Goal: Task Accomplishment & Management: Complete application form

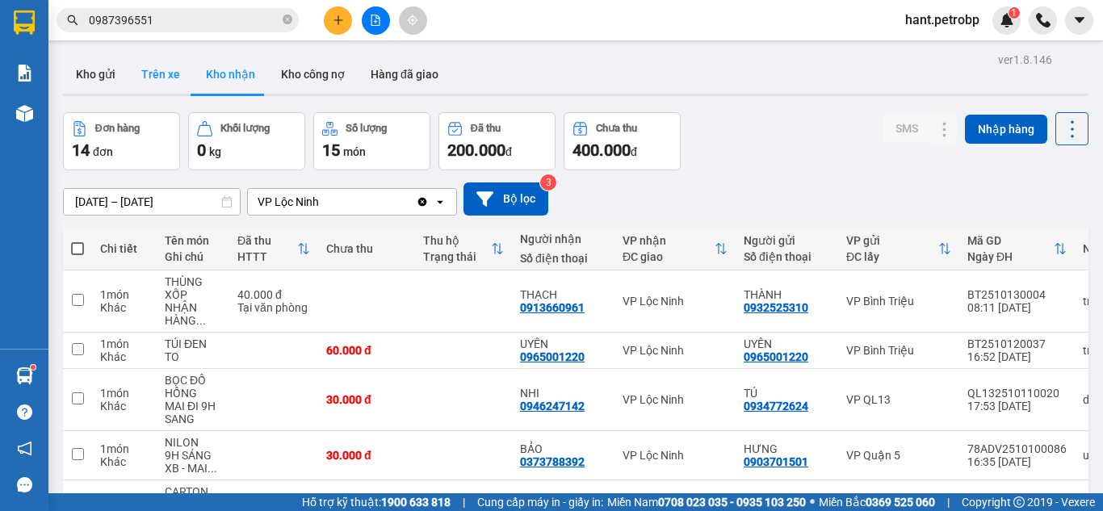
click at [165, 78] on button "Trên xe" at bounding box center [160, 74] width 65 height 39
type input "[DATE] – [DATE]"
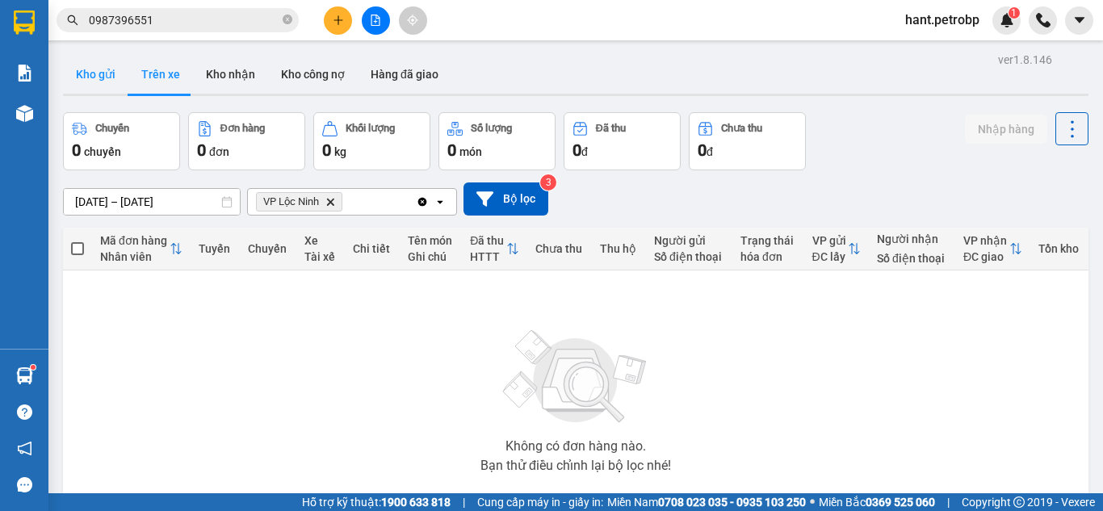
click at [109, 68] on button "Kho gửi" at bounding box center [95, 74] width 65 height 39
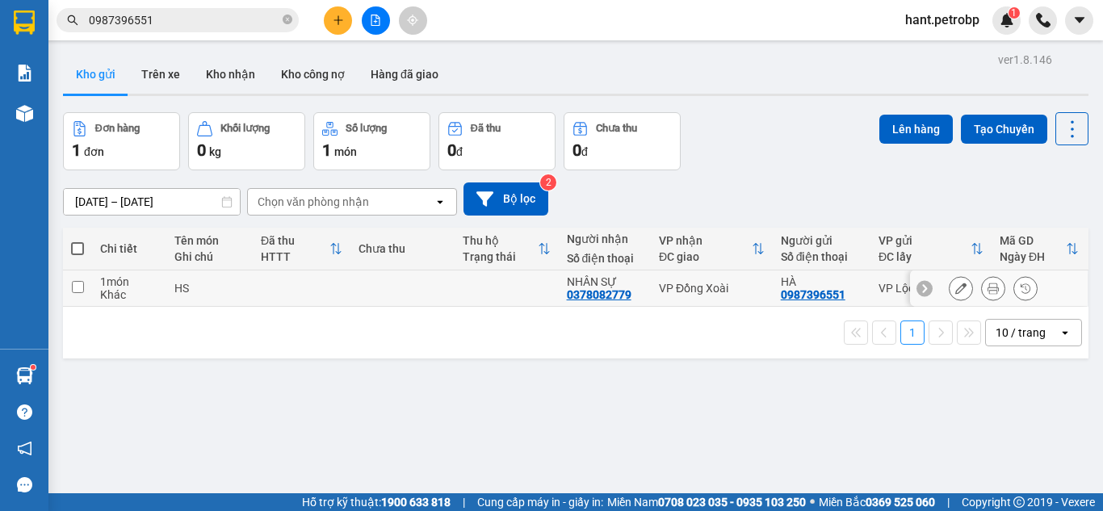
click at [79, 287] on input "checkbox" at bounding box center [78, 287] width 12 height 12
checkbox input "true"
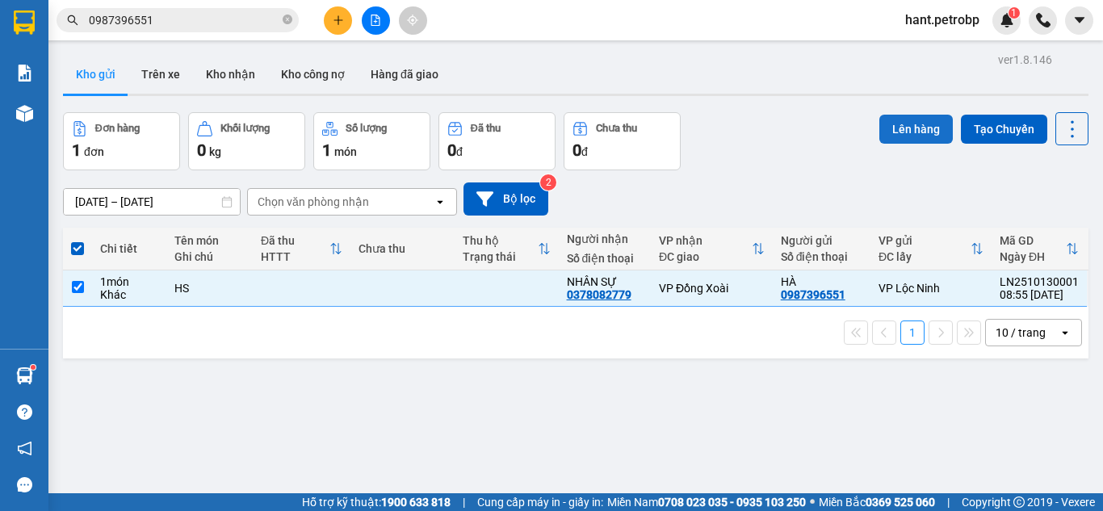
click at [889, 129] on button "Lên hàng" at bounding box center [915, 129] width 73 height 29
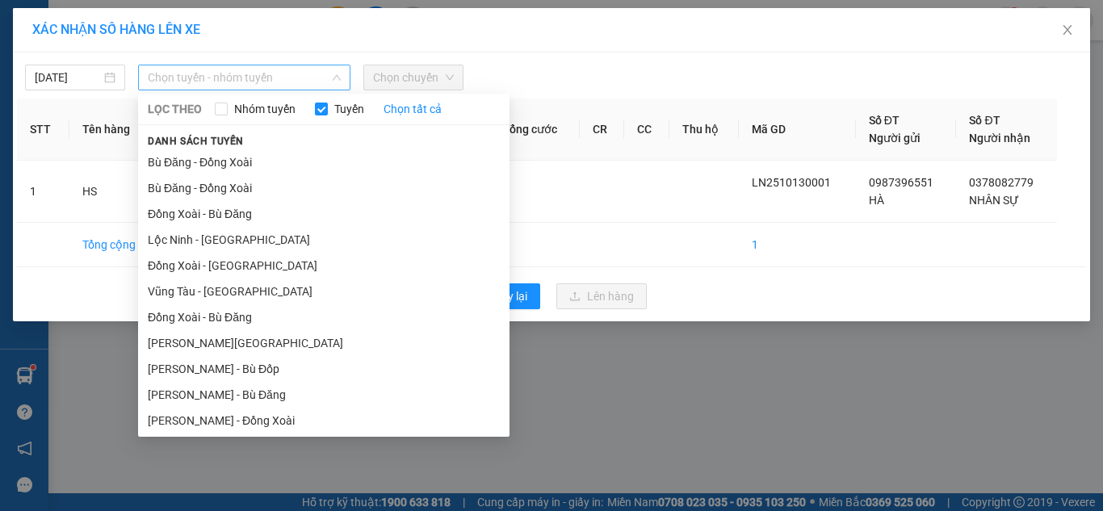
click at [174, 73] on span "Chọn tuyến - nhóm tuyến" at bounding box center [244, 77] width 193 height 24
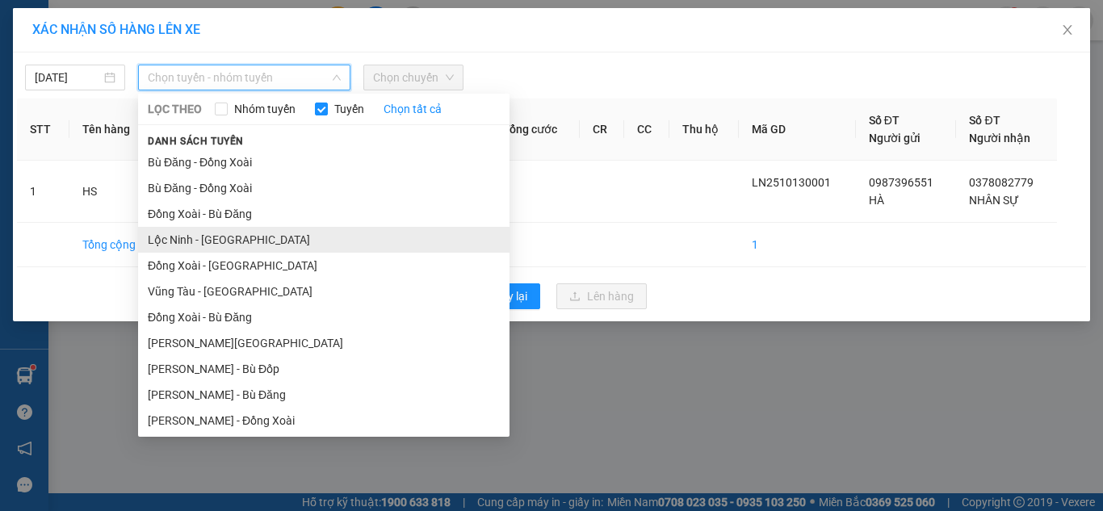
click at [214, 236] on li "Lộc Ninh - [GEOGRAPHIC_DATA]" at bounding box center [323, 240] width 371 height 26
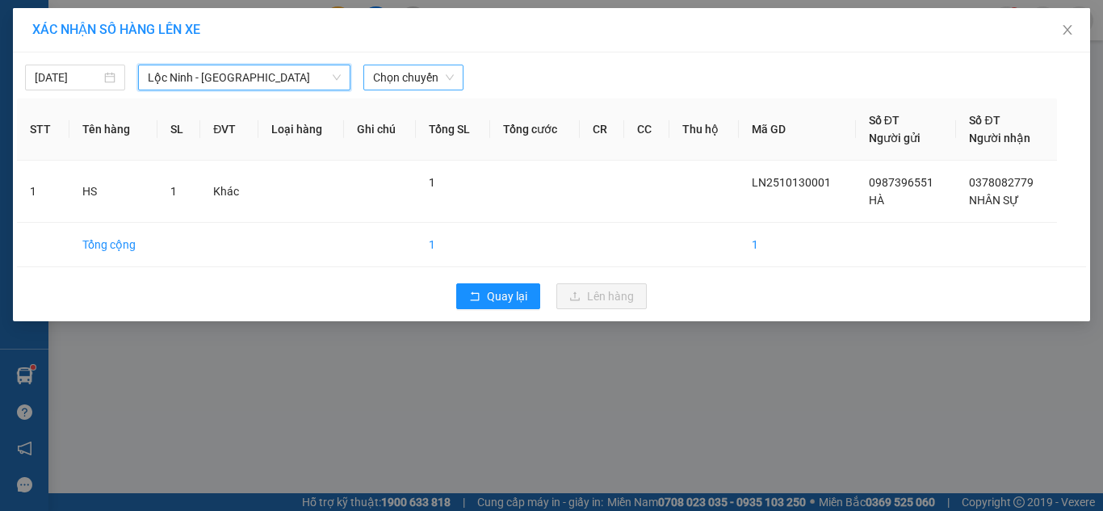
click at [418, 77] on span "Chọn chuyến" at bounding box center [413, 77] width 81 height 24
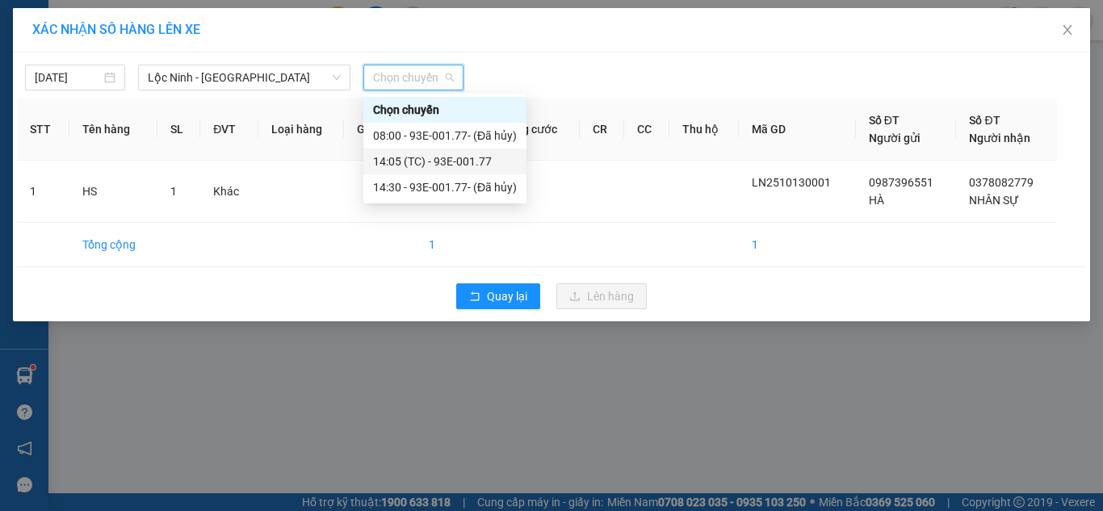
click at [429, 157] on div "14:05 (TC) - 93E-001.77" at bounding box center [445, 162] width 144 height 18
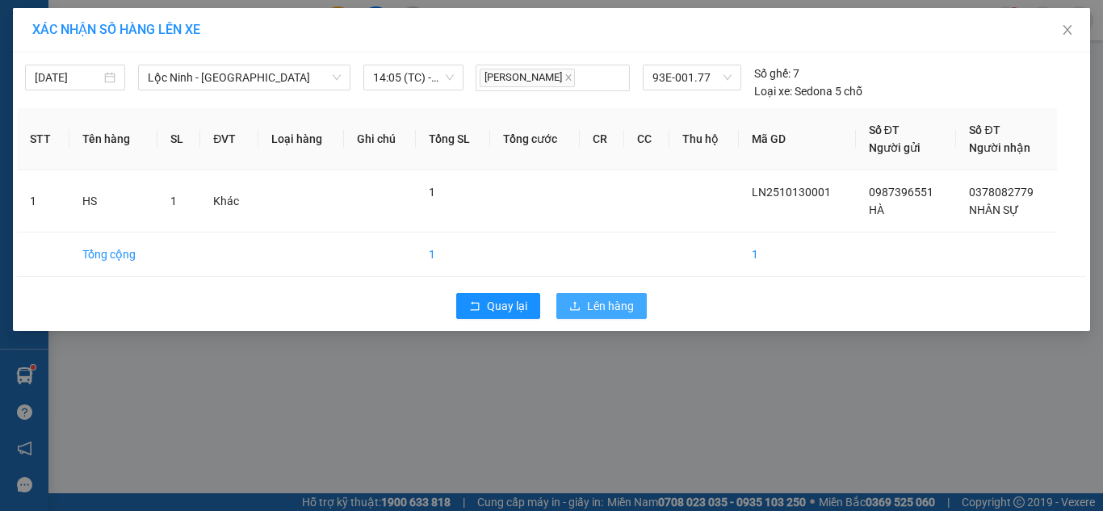
click at [587, 308] on span "Lên hàng" at bounding box center [610, 306] width 47 height 18
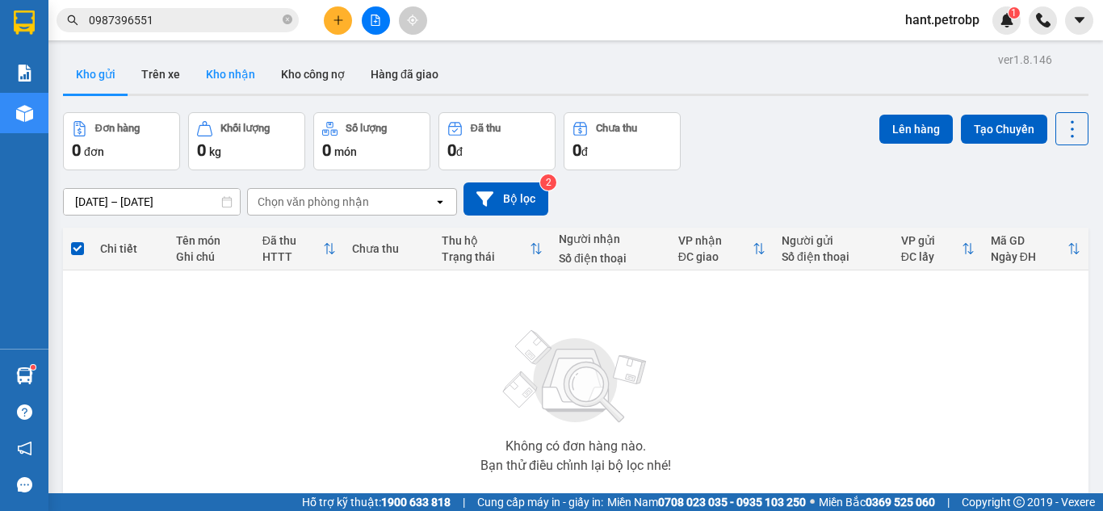
click at [229, 77] on button "Kho nhận" at bounding box center [230, 74] width 75 height 39
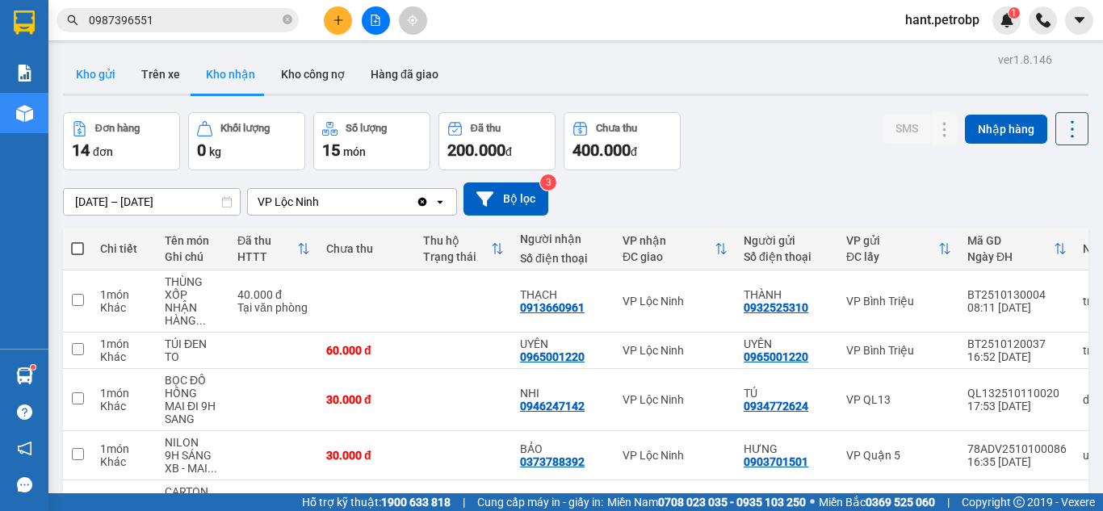
click at [122, 75] on div "Kho gửi Trên xe Kho nhận Kho công nợ Hàng đã giao" at bounding box center [575, 76] width 1025 height 43
drag, startPoint x: 119, startPoint y: 74, endPoint x: 115, endPoint y: 61, distance: 13.5
click at [118, 71] on button "Kho gửi" at bounding box center [95, 74] width 65 height 39
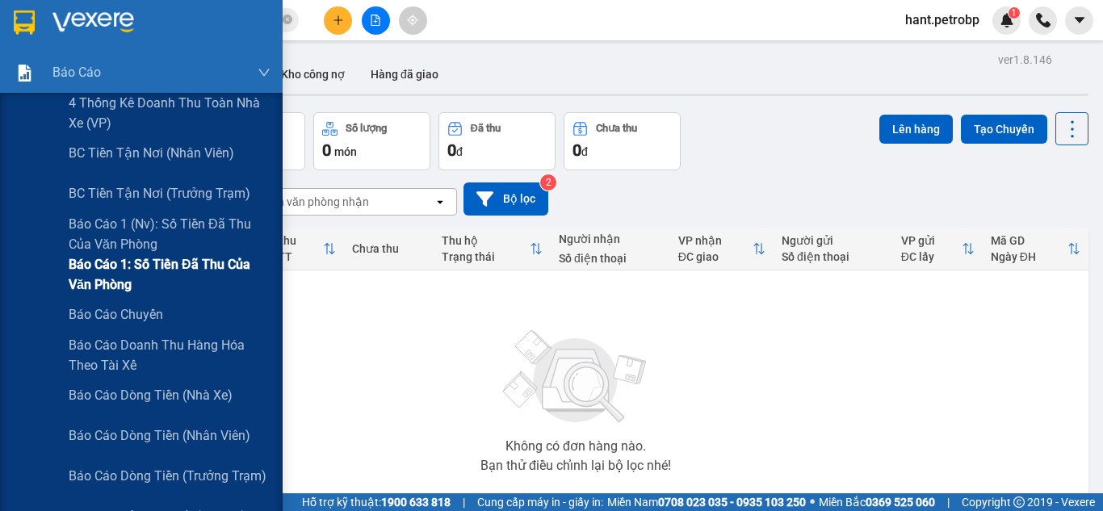
click at [188, 263] on span "Báo cáo 1: Số tiền đã thu của văn phòng" at bounding box center [170, 274] width 202 height 40
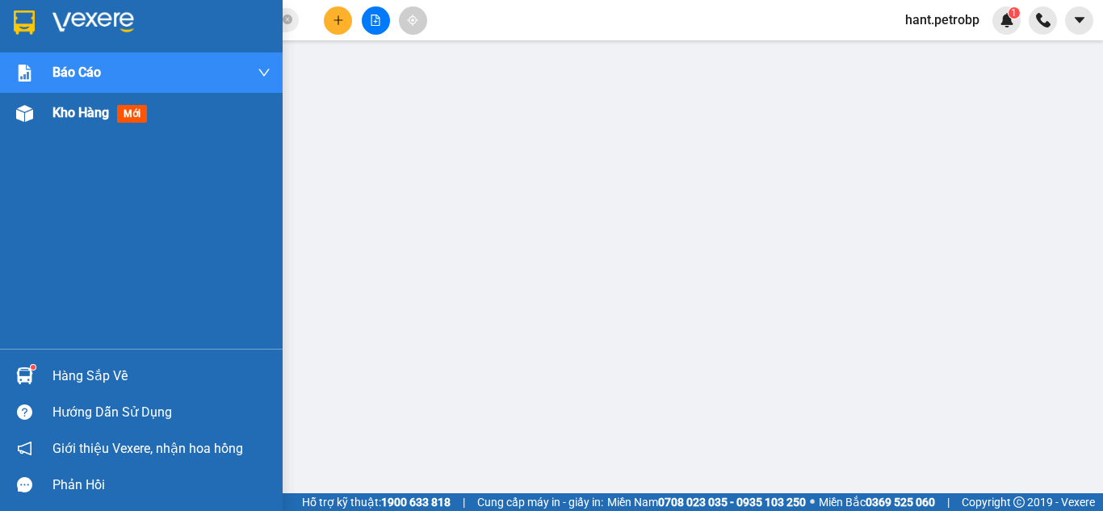
click at [12, 111] on div at bounding box center [24, 113] width 28 height 28
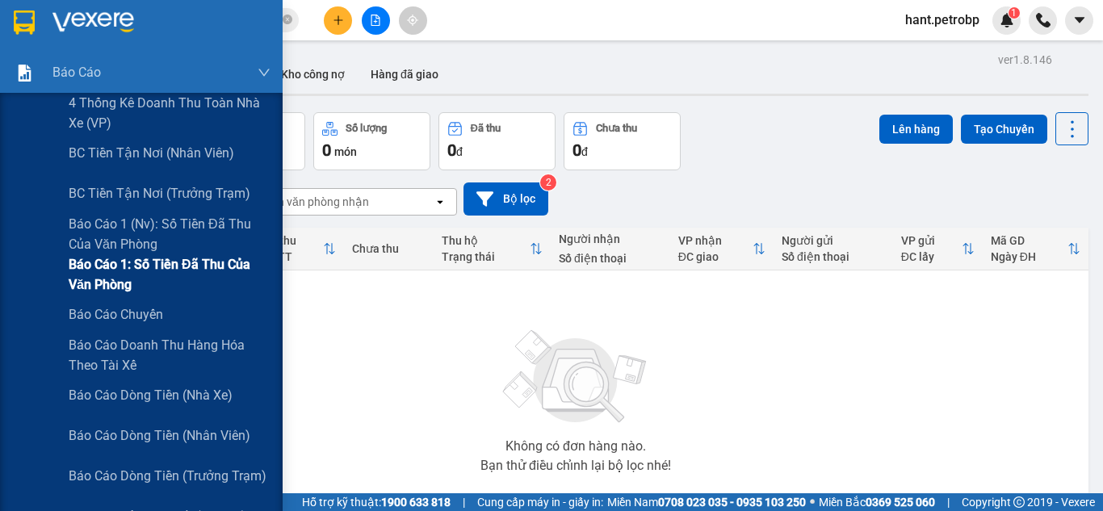
click at [172, 261] on span "Báo cáo 1: Số tiền đã thu của văn phòng" at bounding box center [170, 274] width 202 height 40
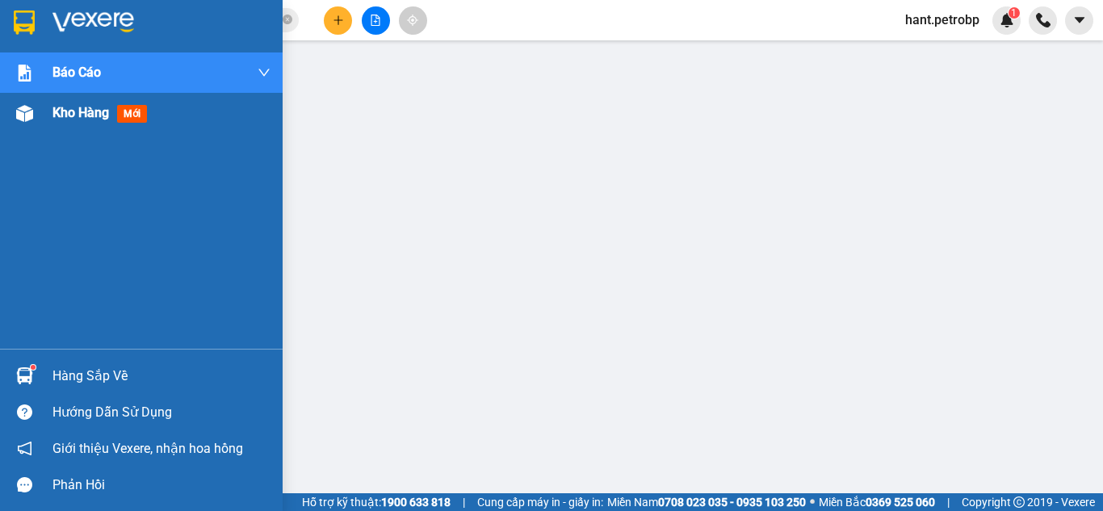
click at [19, 111] on img at bounding box center [24, 113] width 17 height 17
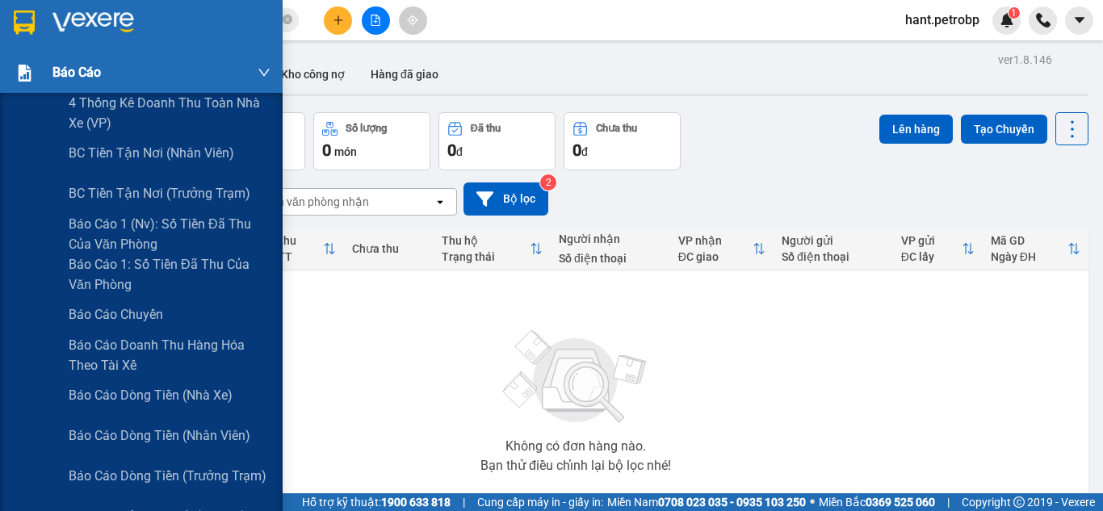
click at [155, 80] on div "Báo cáo" at bounding box center [161, 72] width 218 height 40
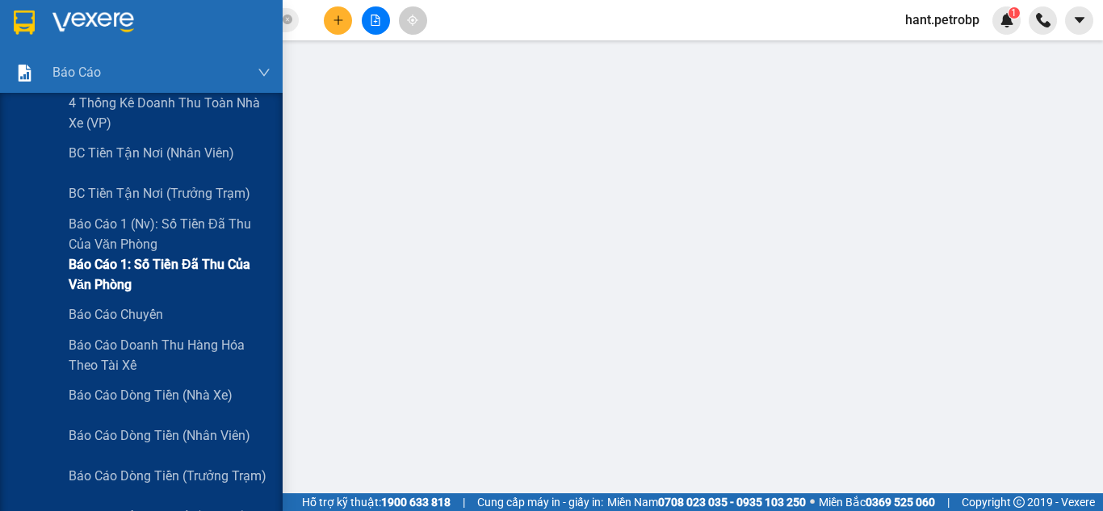
click at [233, 254] on span "Báo cáo 1: Số tiền đã thu của văn phòng" at bounding box center [170, 274] width 202 height 40
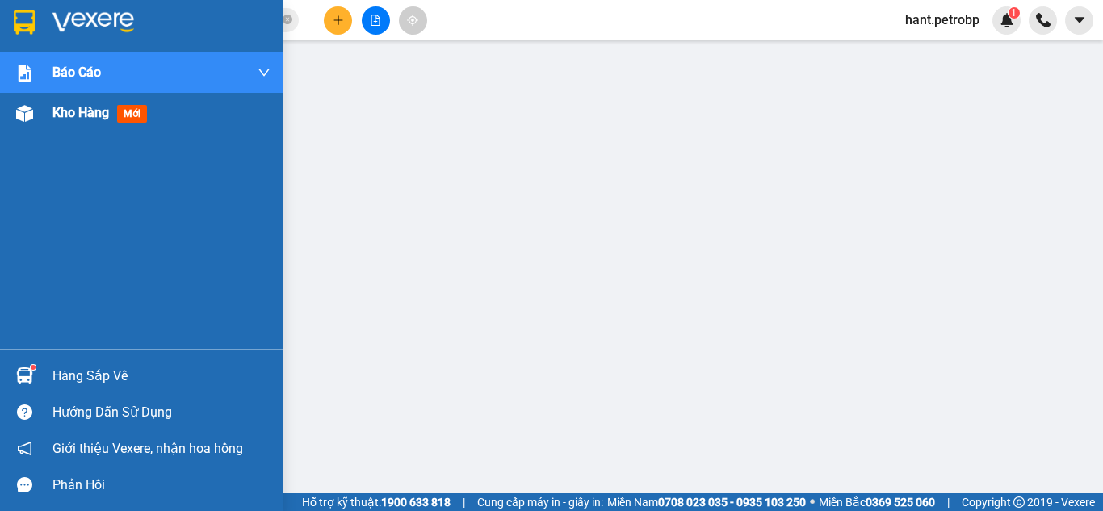
drag, startPoint x: 47, startPoint y: 123, endPoint x: 49, endPoint y: 1, distance: 122.7
click at [47, 122] on div "Kho hàng mới" at bounding box center [141, 113] width 282 height 40
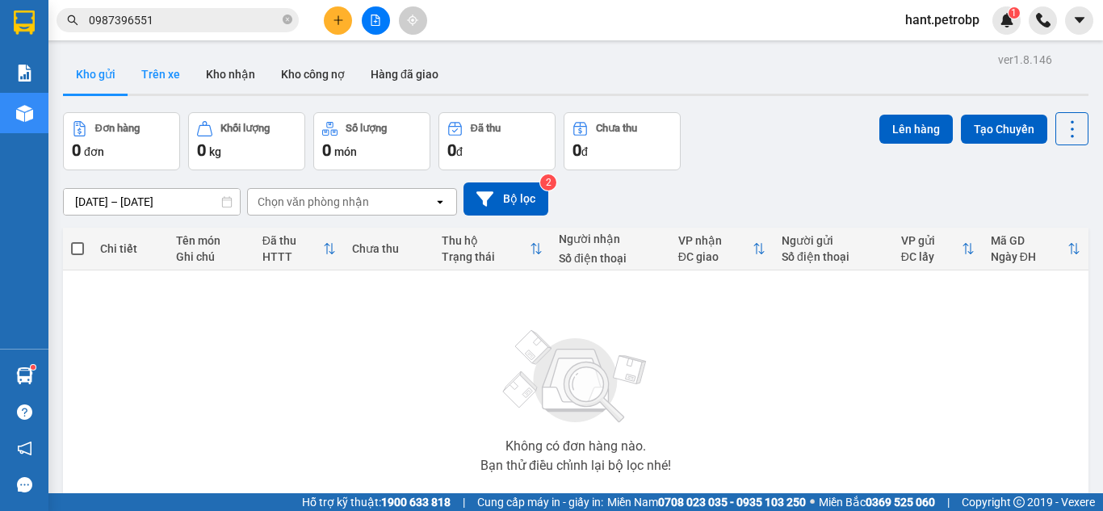
click at [153, 69] on button "Trên xe" at bounding box center [160, 74] width 65 height 39
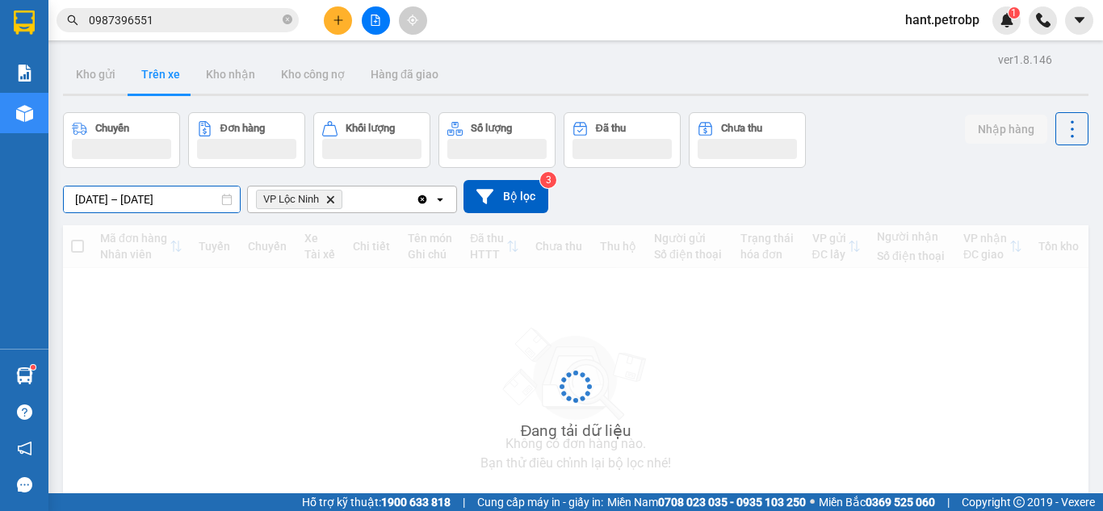
click at [80, 199] on input "[DATE] – [DATE]" at bounding box center [152, 199] width 176 height 26
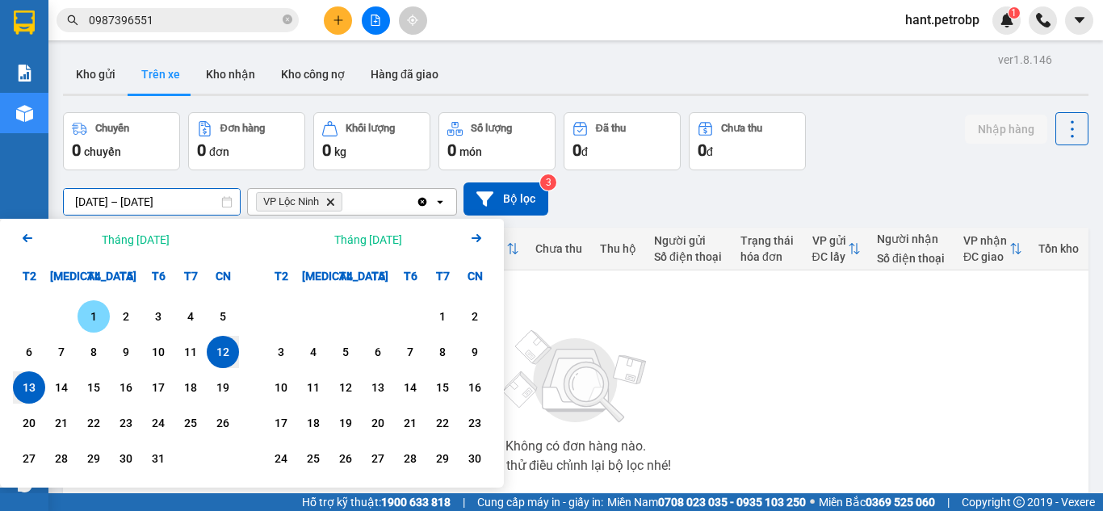
click at [91, 314] on div "1" at bounding box center [93, 316] width 23 height 19
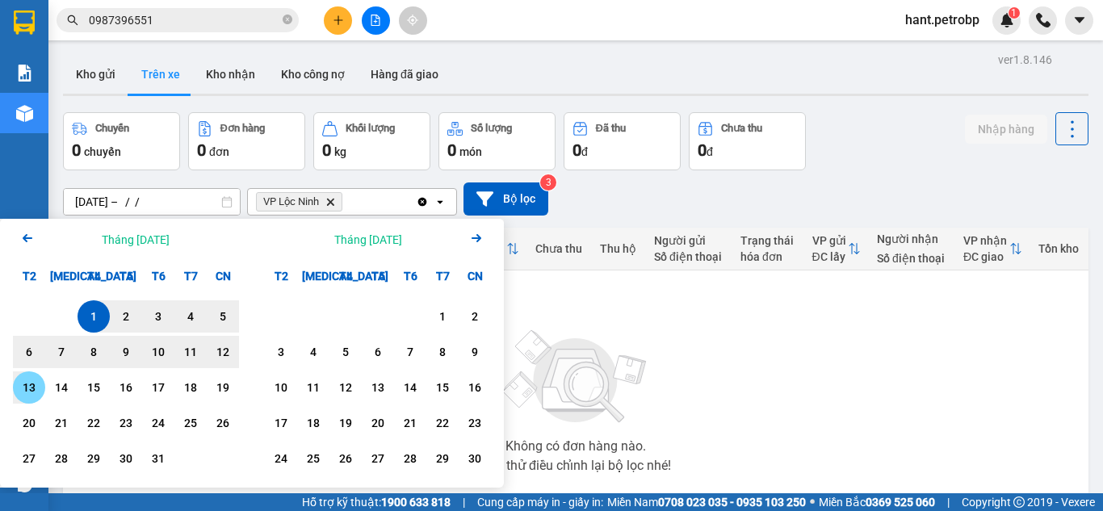
click at [23, 396] on div "13" at bounding box center [29, 387] width 23 height 19
type input "[DATE] – [DATE]"
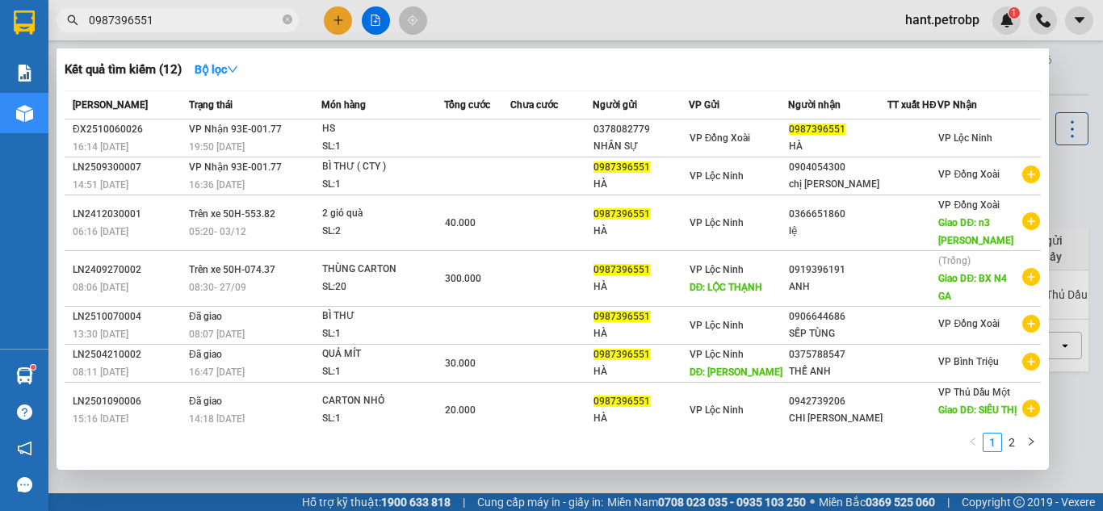
drag, startPoint x: 291, startPoint y: 23, endPoint x: 230, endPoint y: 23, distance: 60.5
click at [290, 23] on icon "close-circle" at bounding box center [287, 20] width 10 height 10
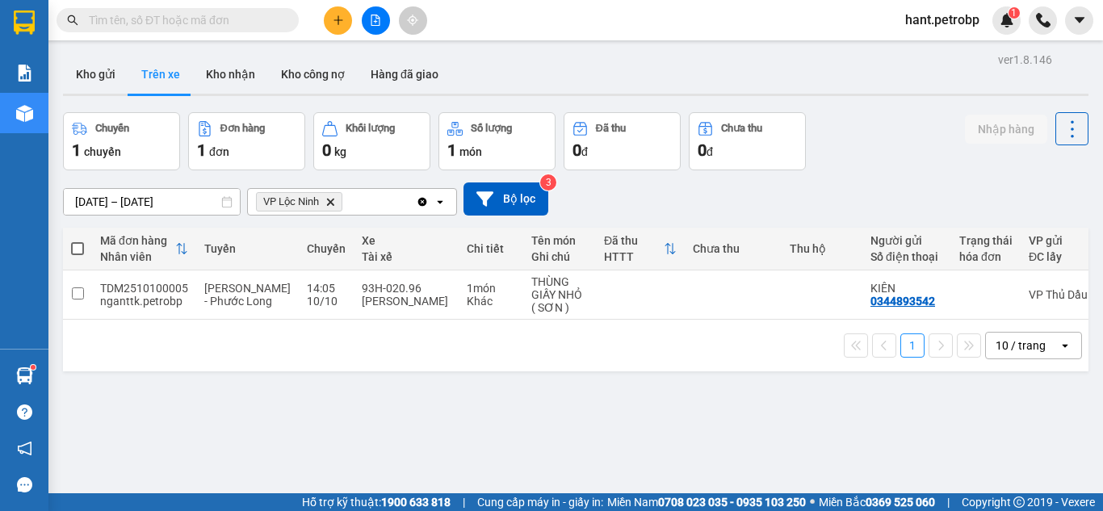
click at [224, 23] on input "text" at bounding box center [184, 20] width 190 height 18
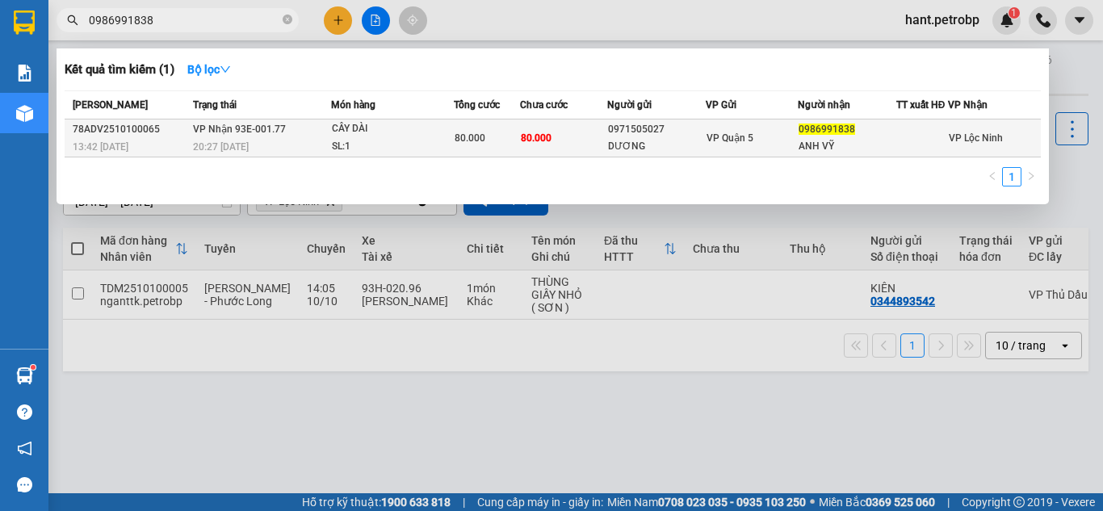
type input "0986991838"
click at [454, 141] on span "80.000" at bounding box center [469, 137] width 31 height 11
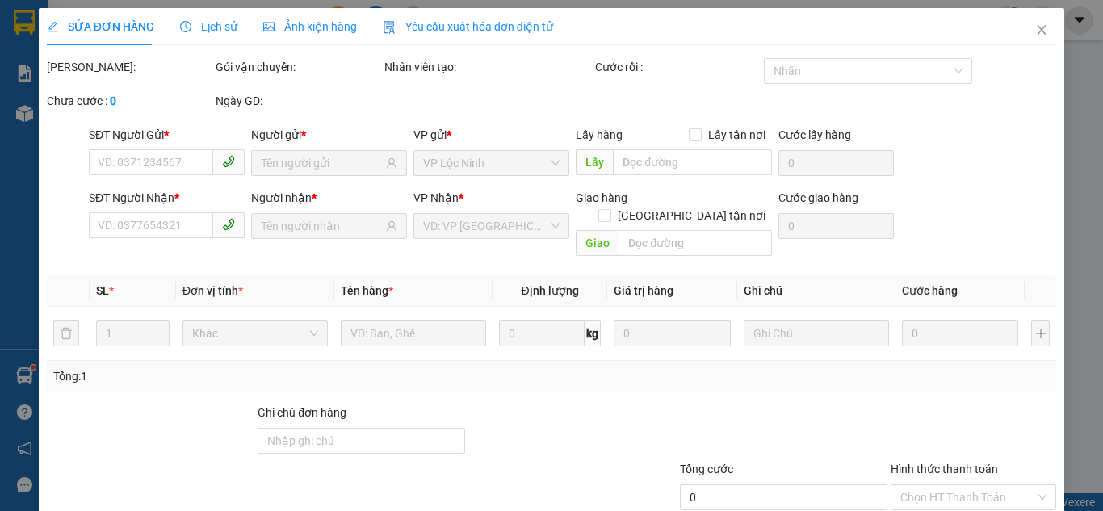
type input "0971505027"
type input "DƯƠNG"
type input "0986991838"
type input "ANH VỸ"
type input "80.000"
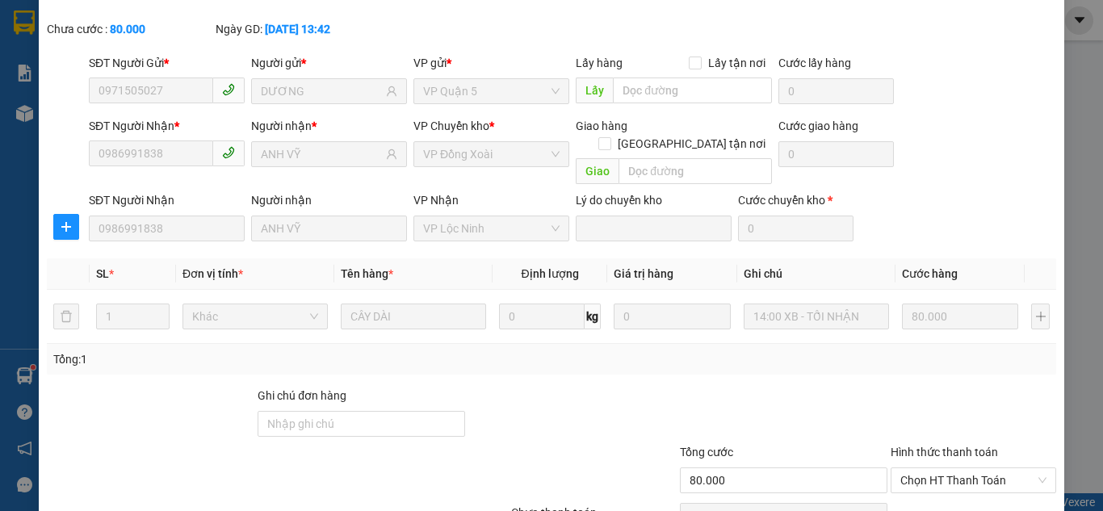
scroll to position [144, 0]
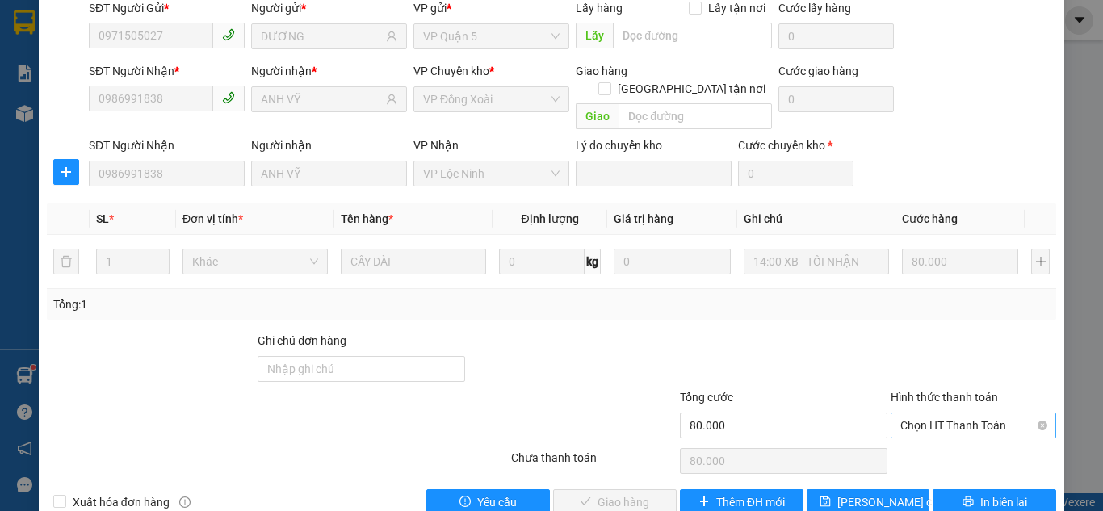
click at [960, 413] on span "Chọn HT Thanh Toán" at bounding box center [973, 425] width 146 height 24
click at [950, 422] on div "Tại văn phòng" at bounding box center [963, 422] width 144 height 18
type input "0"
drag, startPoint x: 572, startPoint y: 478, endPoint x: 600, endPoint y: 451, distance: 38.2
click at [573, 489] on button "Giao hàng" at bounding box center [614, 502] width 123 height 26
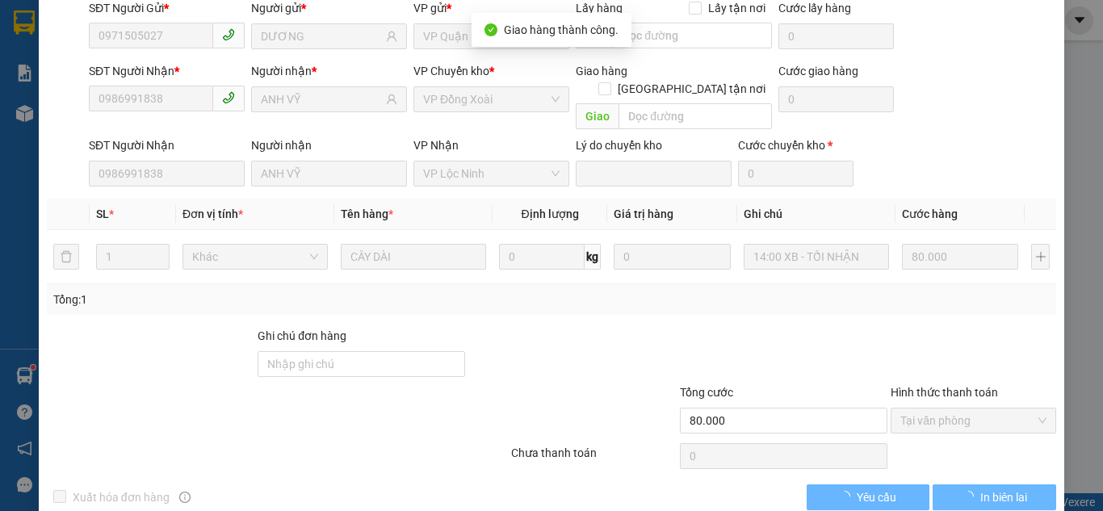
scroll to position [0, 0]
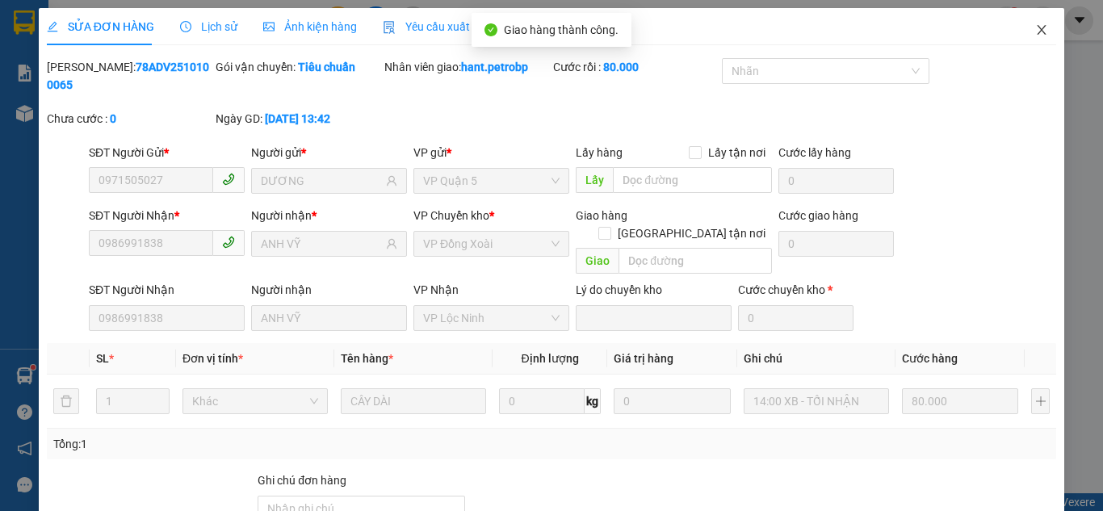
click at [1037, 29] on icon "close" at bounding box center [1041, 30] width 9 height 10
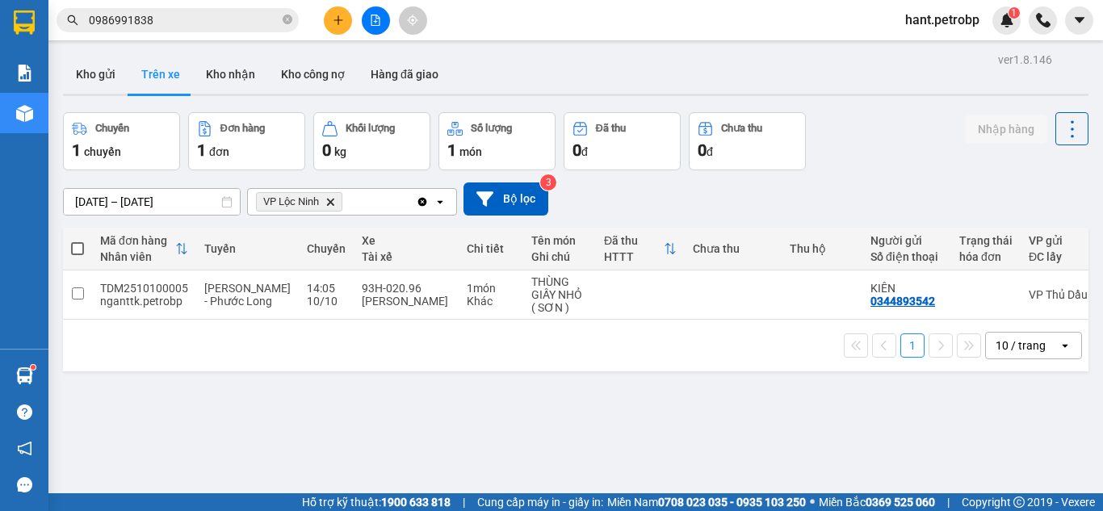
click at [933, 27] on span "hant.petrobp" at bounding box center [942, 20] width 100 height 20
click at [923, 48] on span "Đăng xuất" at bounding box center [949, 50] width 68 height 18
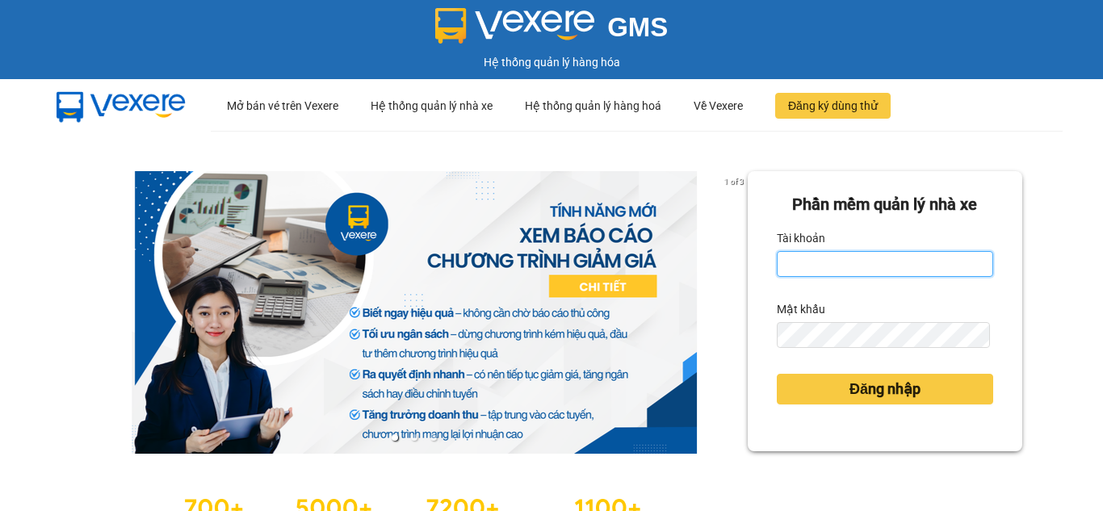
click at [814, 257] on input "Tài khoản" at bounding box center [884, 264] width 216 height 26
type input "nhungnth.petrobp"
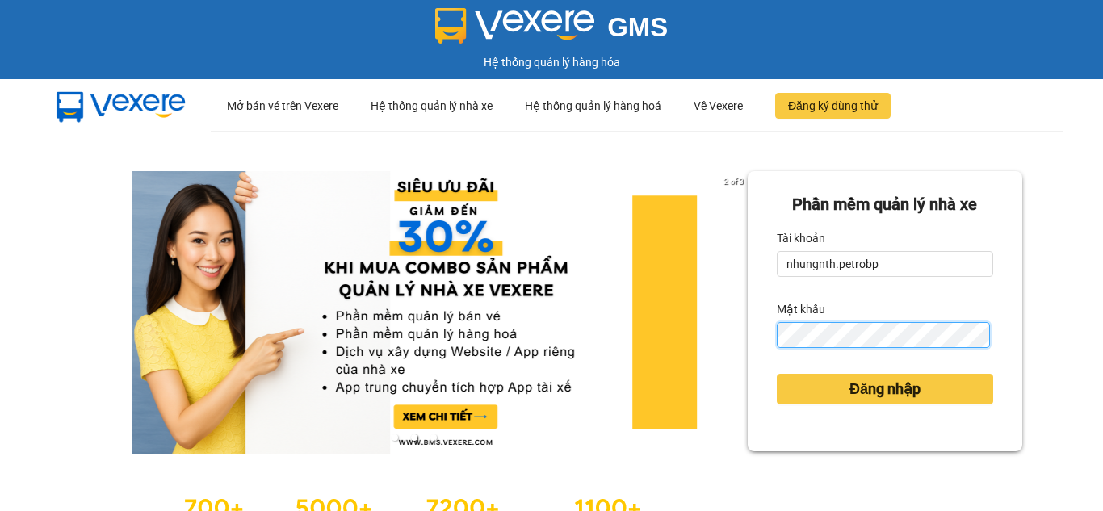
click at [776, 374] on button "Đăng nhập" at bounding box center [884, 389] width 216 height 31
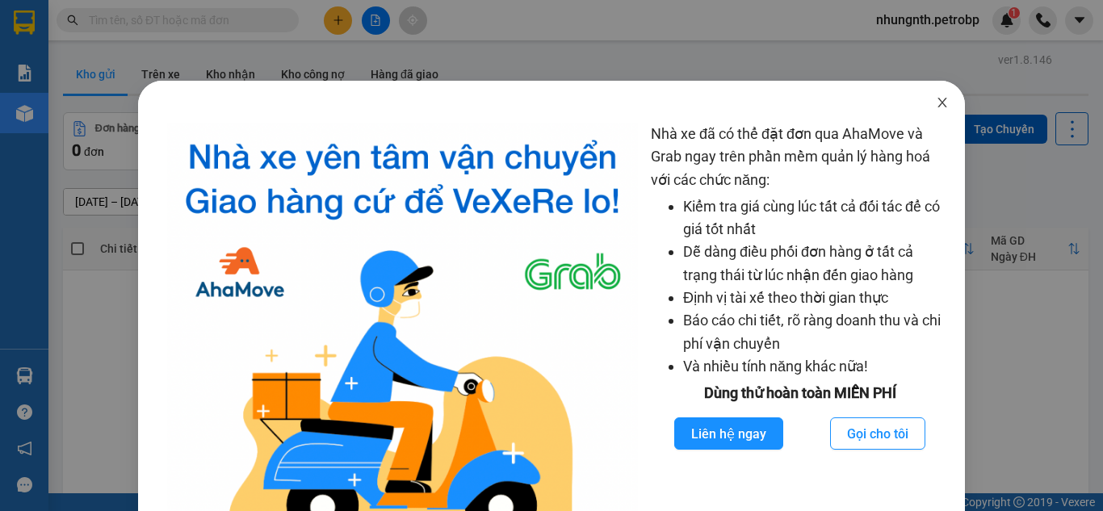
click at [935, 104] on icon "close" at bounding box center [941, 102] width 13 height 13
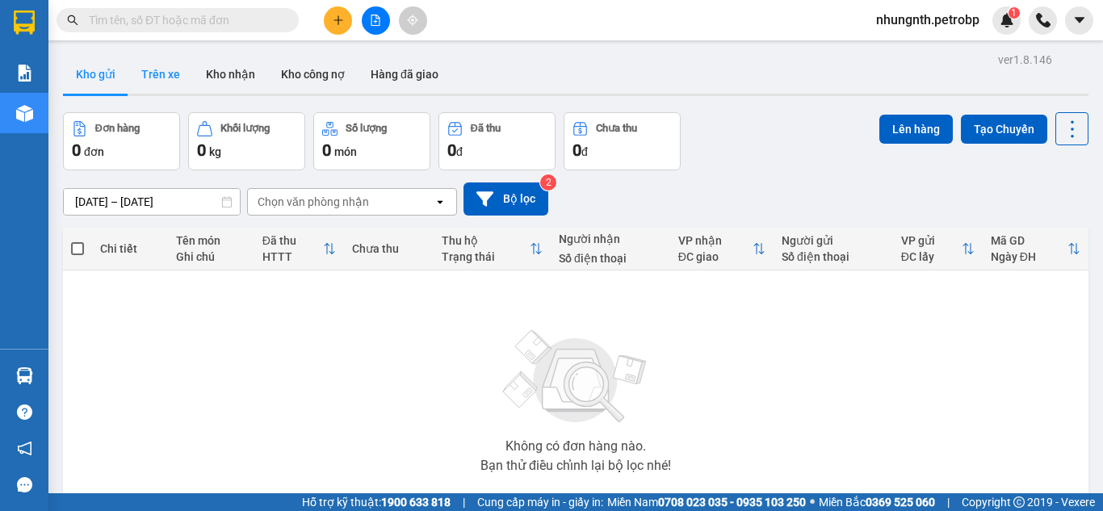
click at [162, 79] on button "Trên xe" at bounding box center [160, 74] width 65 height 39
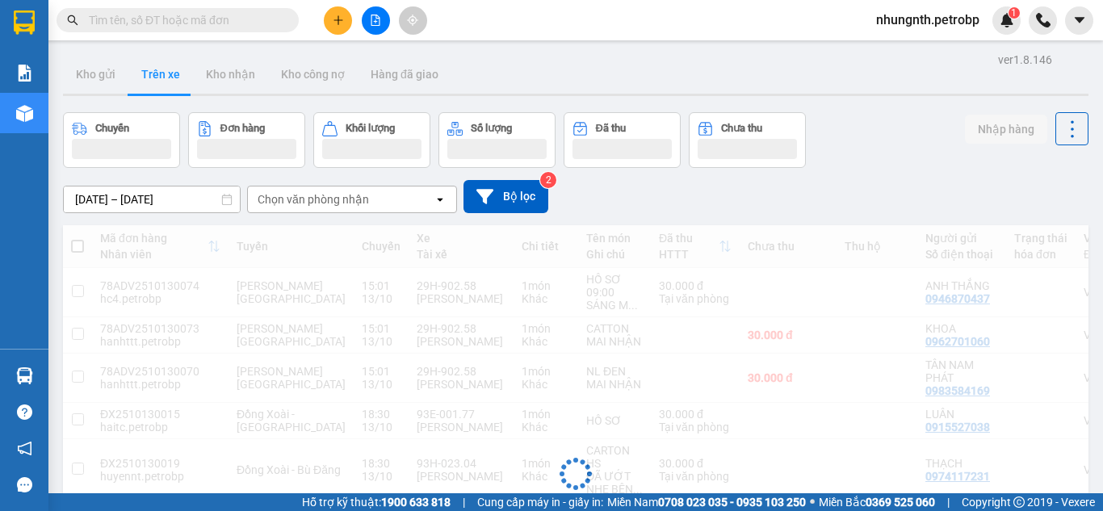
click at [73, 203] on input "13/10/2025 – 13/10/2025" at bounding box center [152, 199] width 176 height 26
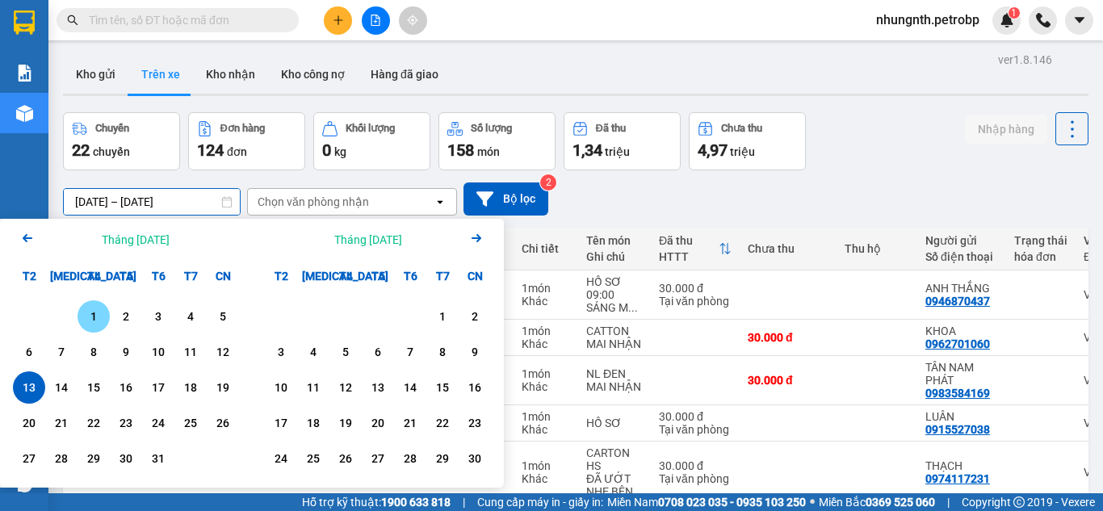
click at [85, 317] on div "1" at bounding box center [93, 316] width 23 height 19
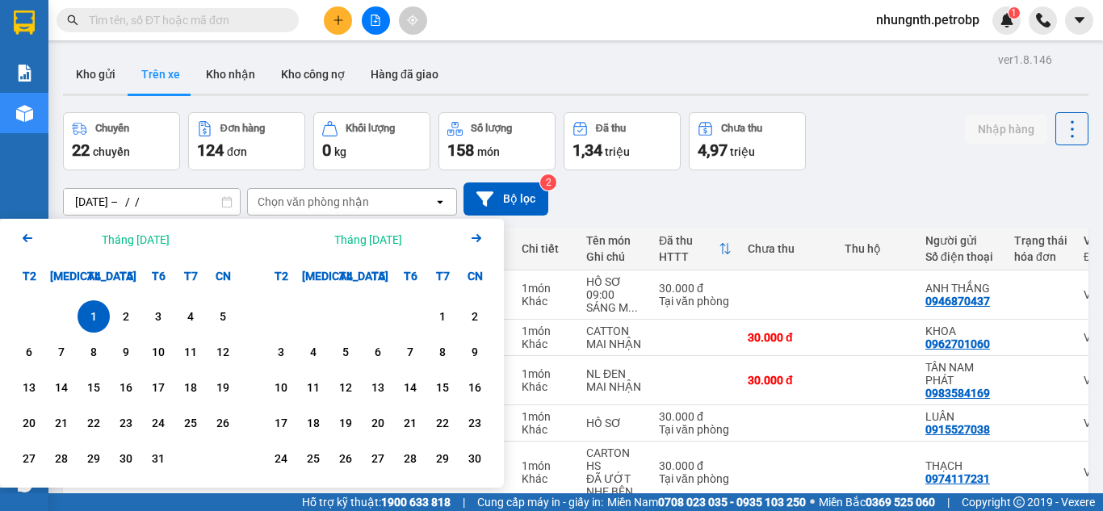
click at [6, 390] on div "1 2 3 4 5 6 7 8 9 10 11 12 13 14 15 16 17 18 19 20 21 22 23 24 25 26 27 28 29 3…" at bounding box center [126, 389] width 252 height 195
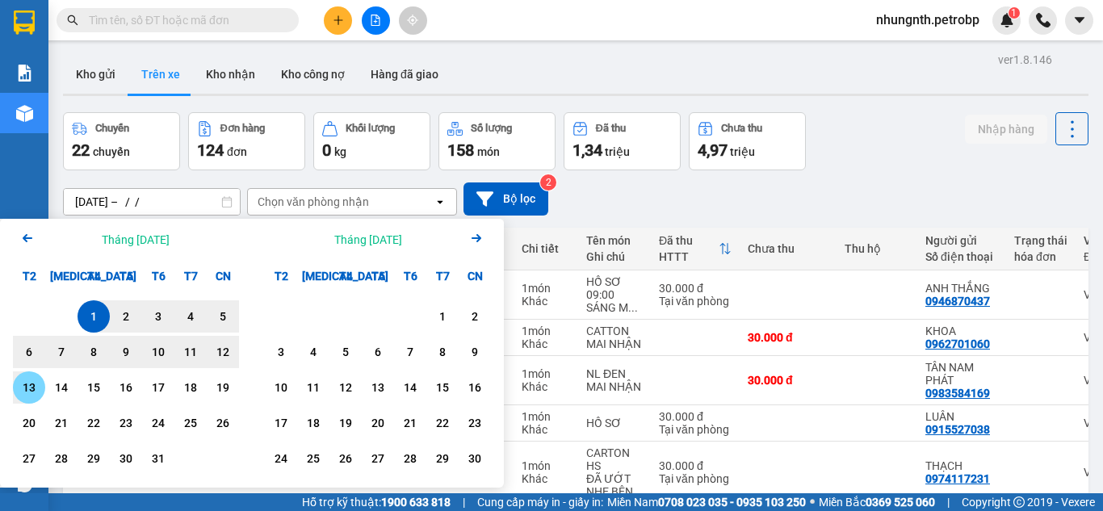
drag, startPoint x: 24, startPoint y: 391, endPoint x: 32, endPoint y: 384, distance: 10.3
click at [25, 391] on div "13" at bounding box center [29, 387] width 23 height 19
type input "[DATE] – [DATE]"
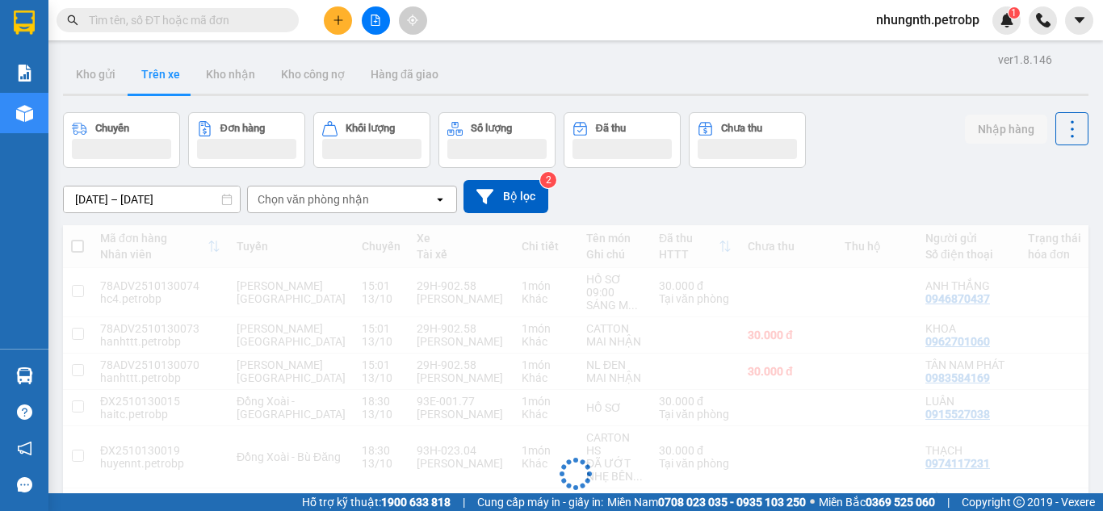
click at [281, 194] on div "Chọn văn phòng nhận" at bounding box center [312, 199] width 111 height 16
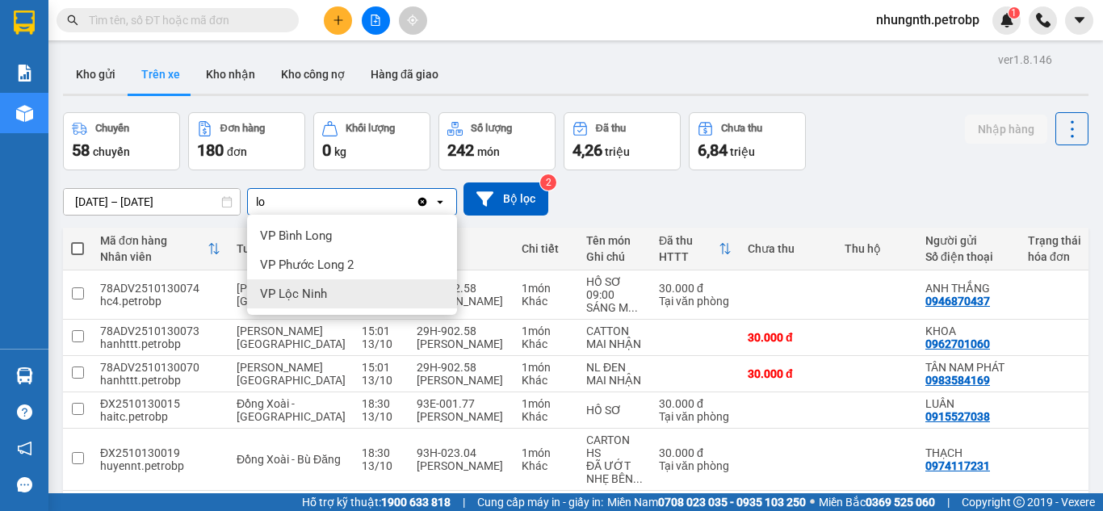
type input "lo"
click at [304, 284] on div "VP Lộc Ninh" at bounding box center [352, 293] width 210 height 29
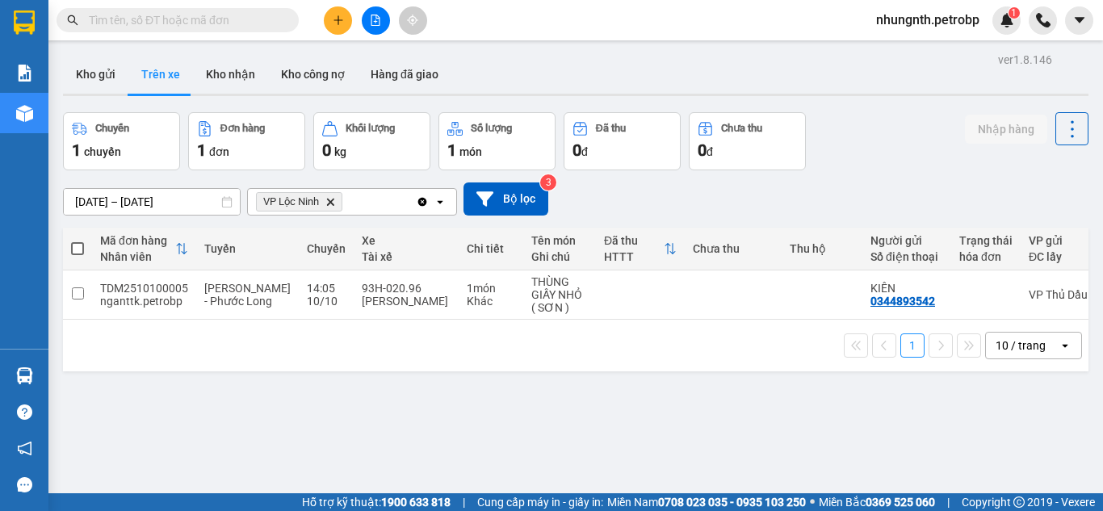
click at [278, 14] on input "text" at bounding box center [184, 20] width 190 height 18
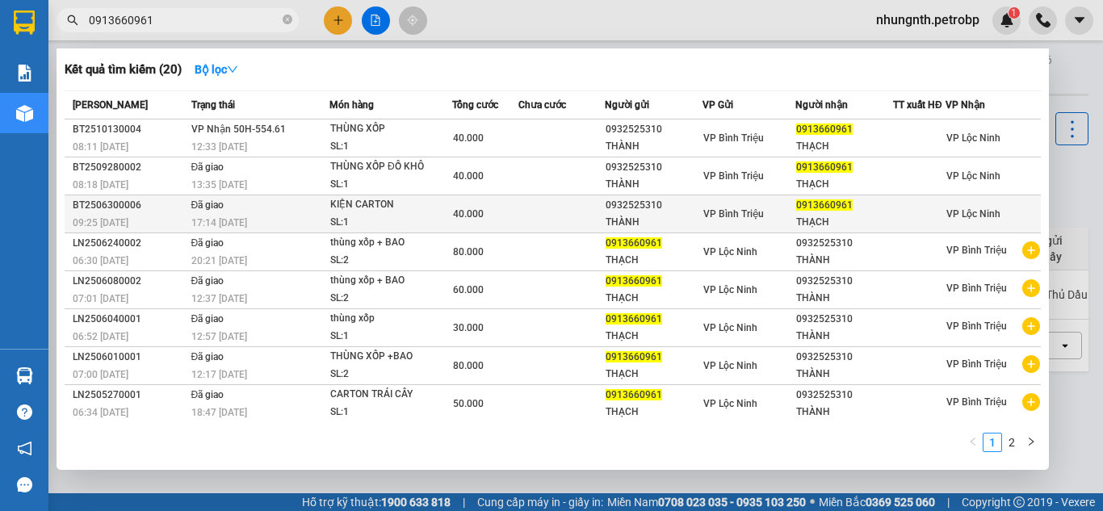
type input "0913660961"
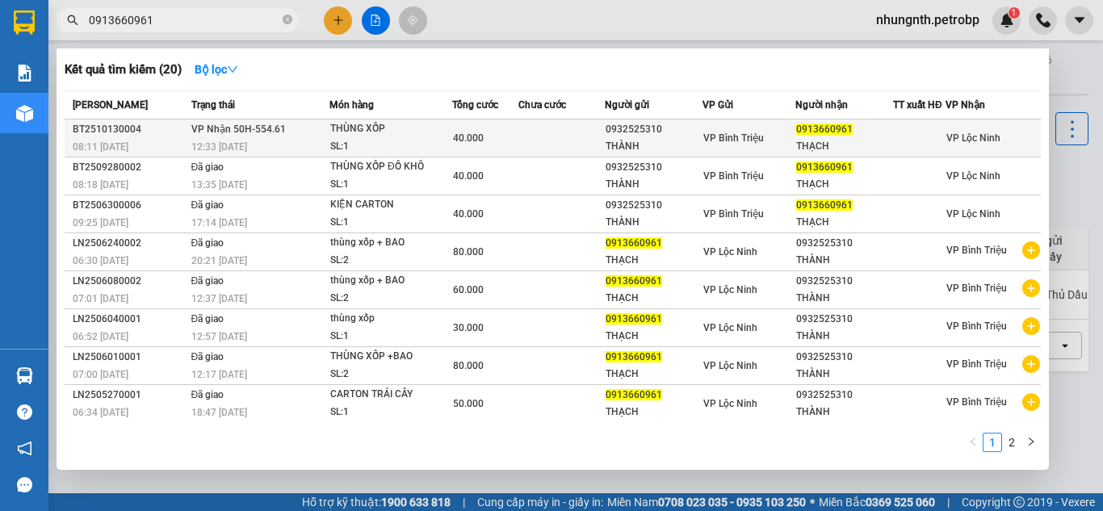
click at [646, 138] on div "0932525310" at bounding box center [653, 129] width 96 height 17
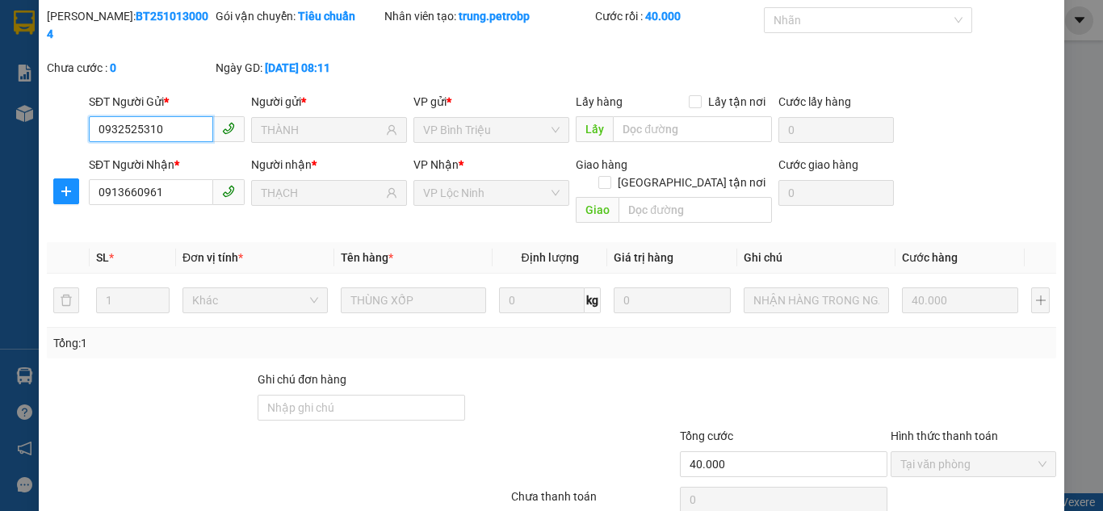
type input "0932525310"
type input "THÀNH"
type input "0913660961"
type input "THẠCH"
type input "40.000"
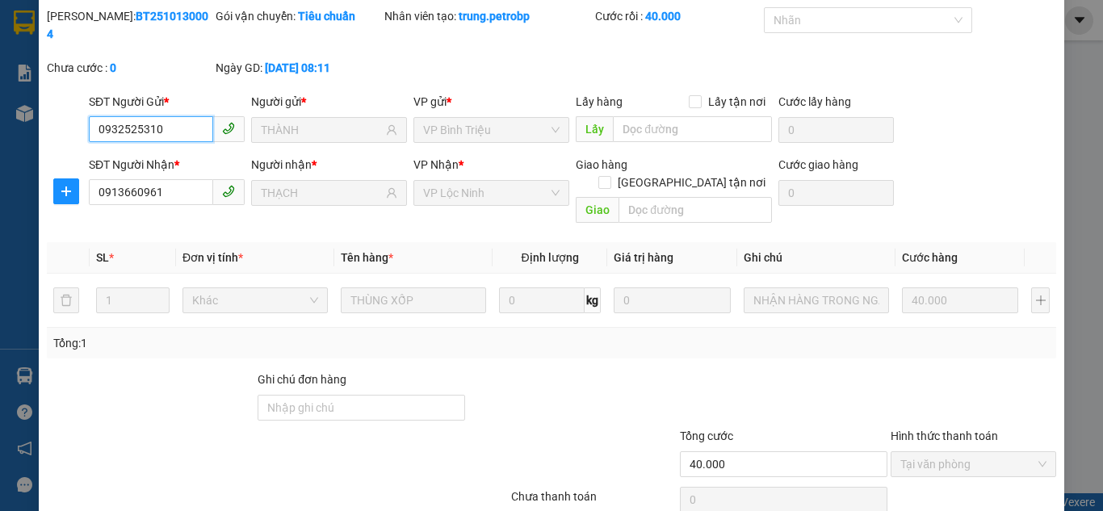
scroll to position [90, 0]
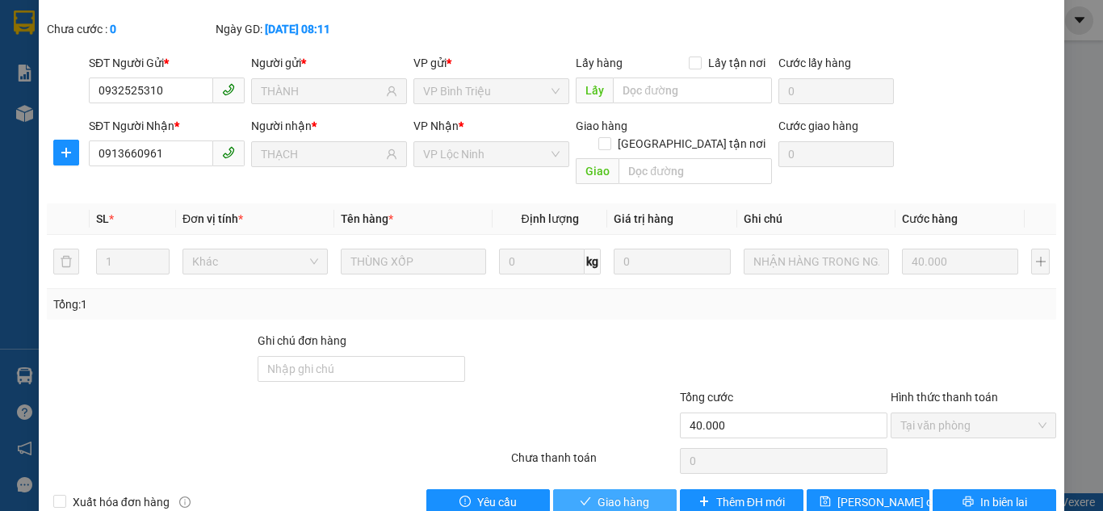
click at [602, 493] on span "Giao hàng" at bounding box center [623, 502] width 52 height 18
